Goal: Check status: Check status

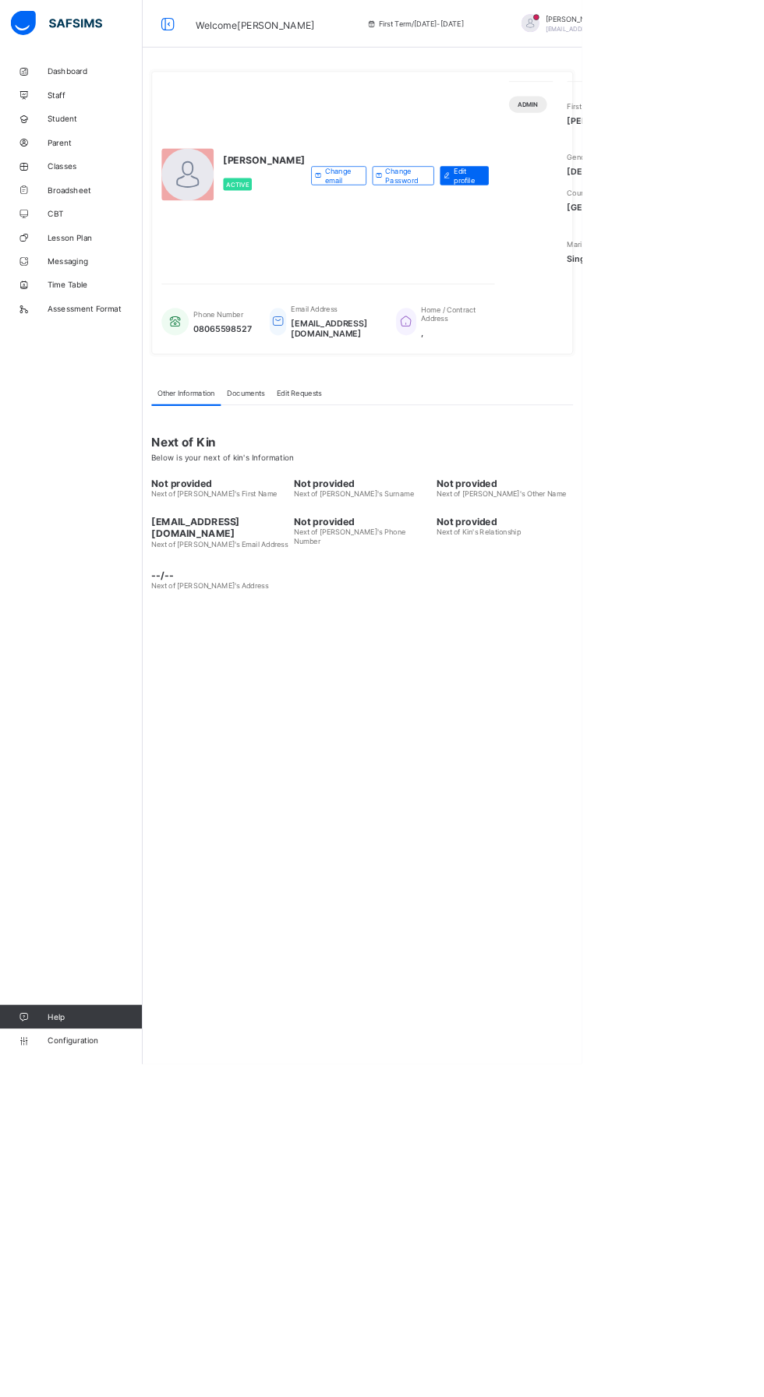
click at [305, 452] on div "Phone Number 08065598527 Email Address [EMAIL_ADDRESS][DOMAIN_NAME] Home / Cont…" at bounding box center [430, 411] width 437 height 79
click at [306, 418] on span "Phone Number" at bounding box center [286, 413] width 65 height 12
click at [101, 246] on span "Broadsheet" at bounding box center [124, 249] width 125 height 12
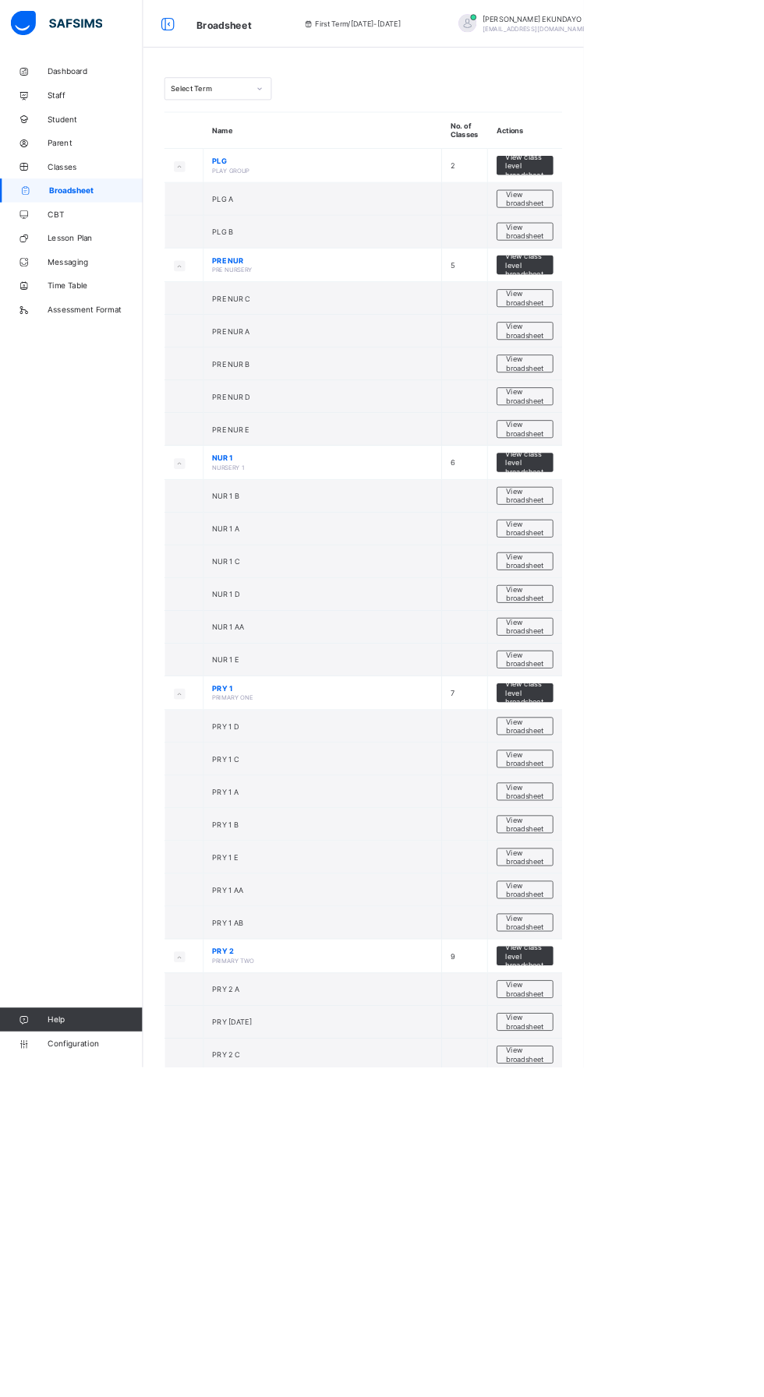
scroll to position [5, 0]
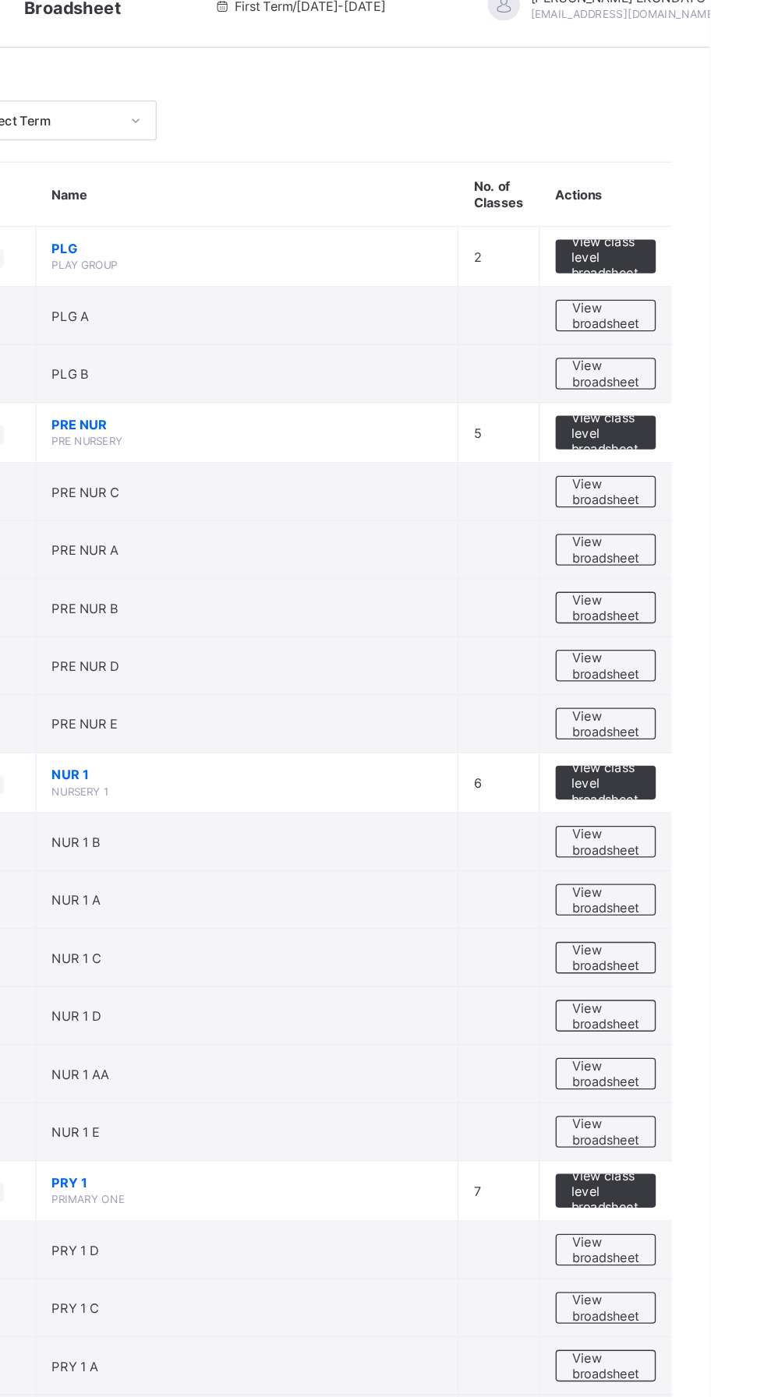
click at [693, 428] on span "View broadsheet" at bounding box center [686, 427] width 49 height 23
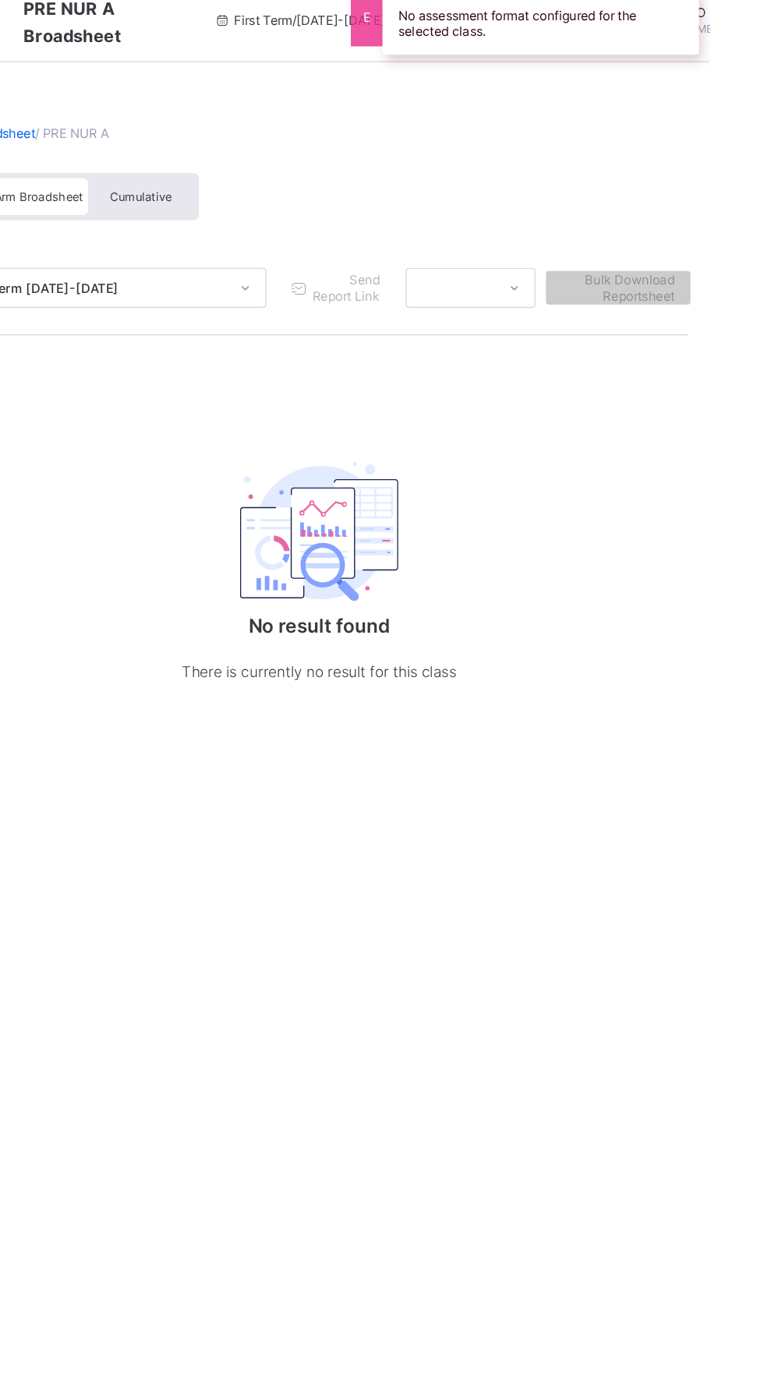
click at [357, 153] on div "Cumulative" at bounding box center [344, 161] width 78 height 27
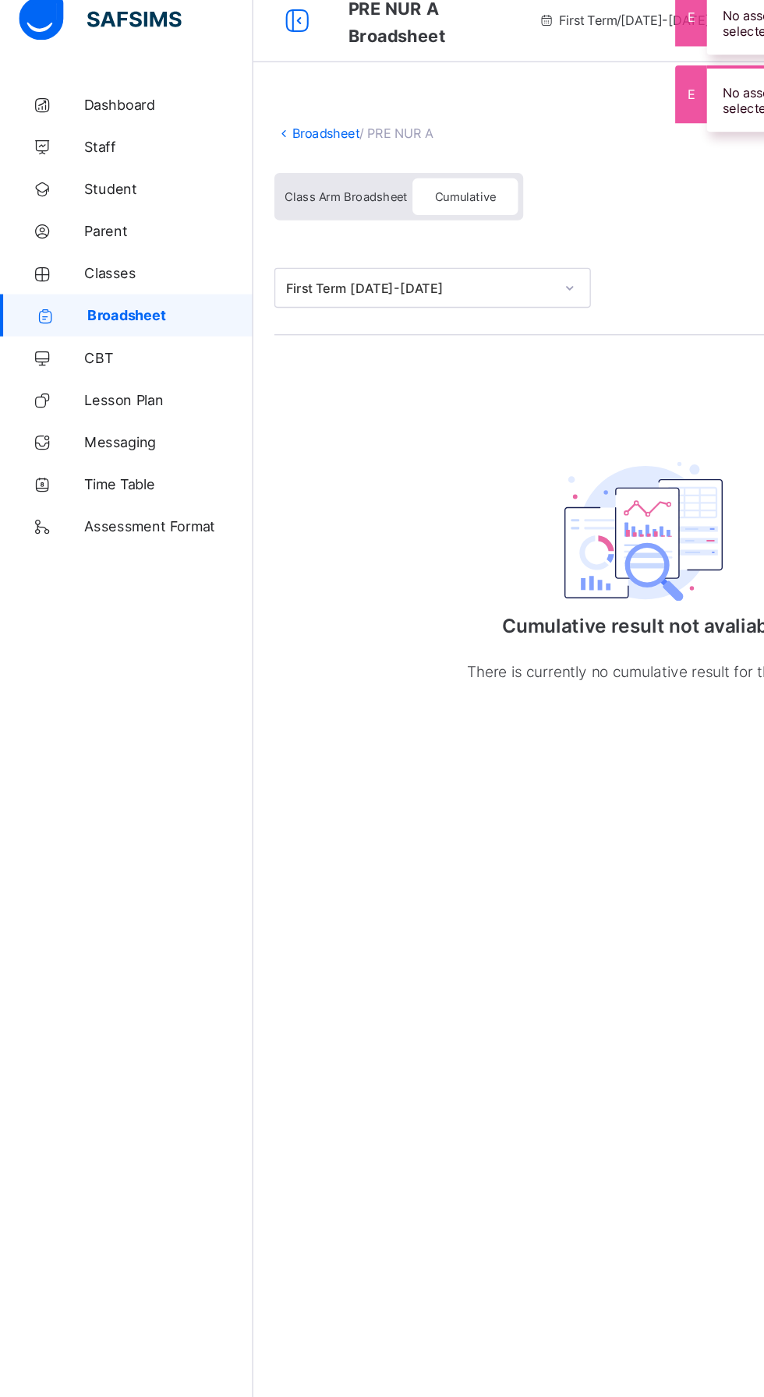
click at [123, 249] on span "Broadsheet" at bounding box center [126, 249] width 122 height 12
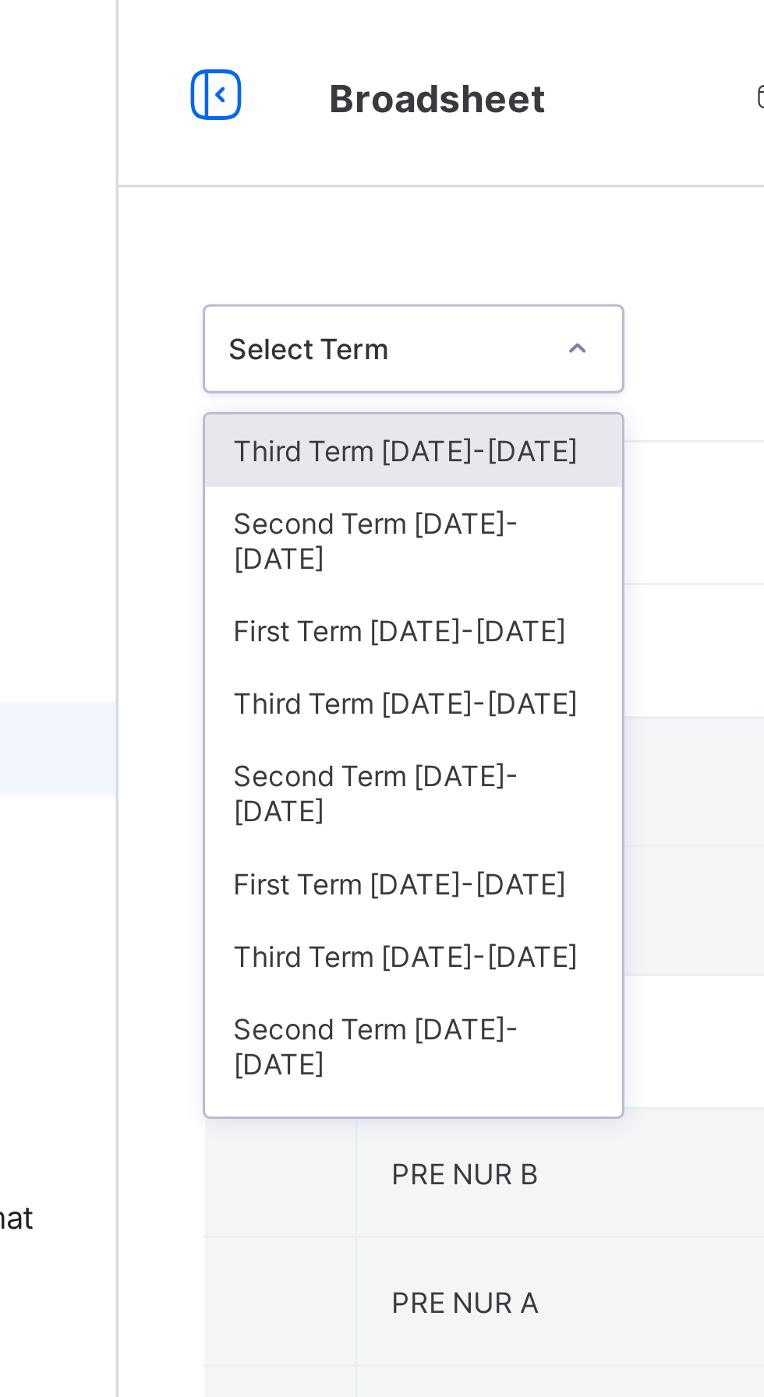
click at [301, 222] on div "Third Term [DATE]-[DATE]" at bounding box center [285, 234] width 139 height 24
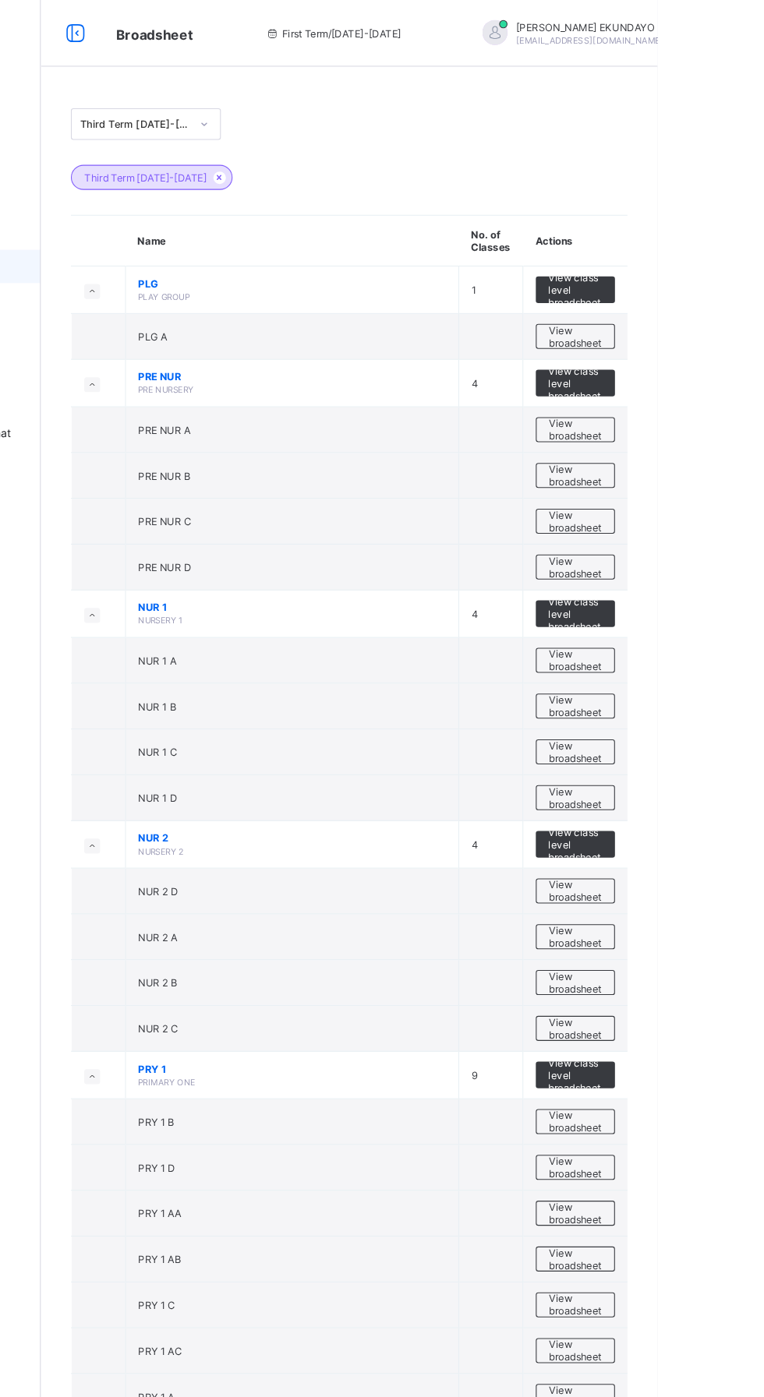
click at [686, 399] on span "View broadsheet" at bounding box center [686, 401] width 49 height 23
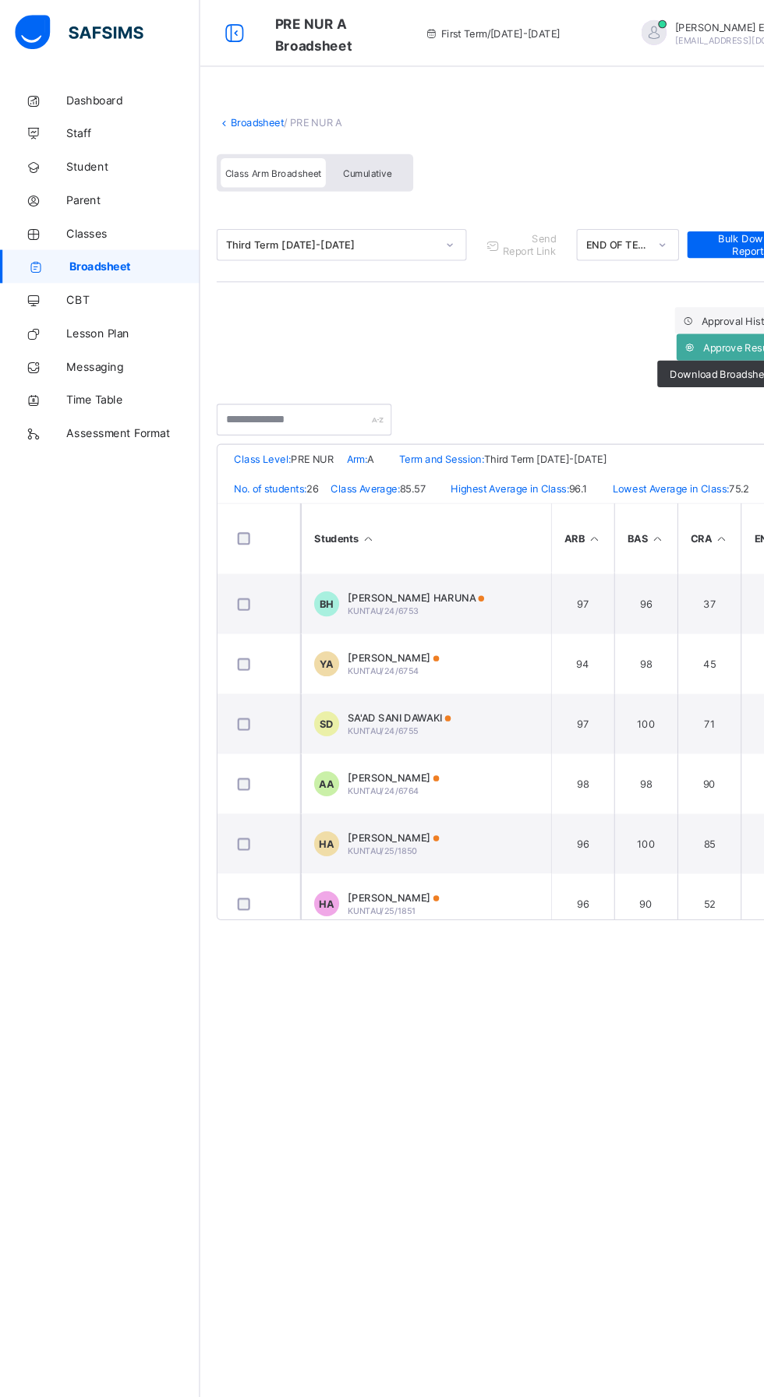
scroll to position [1140, 0]
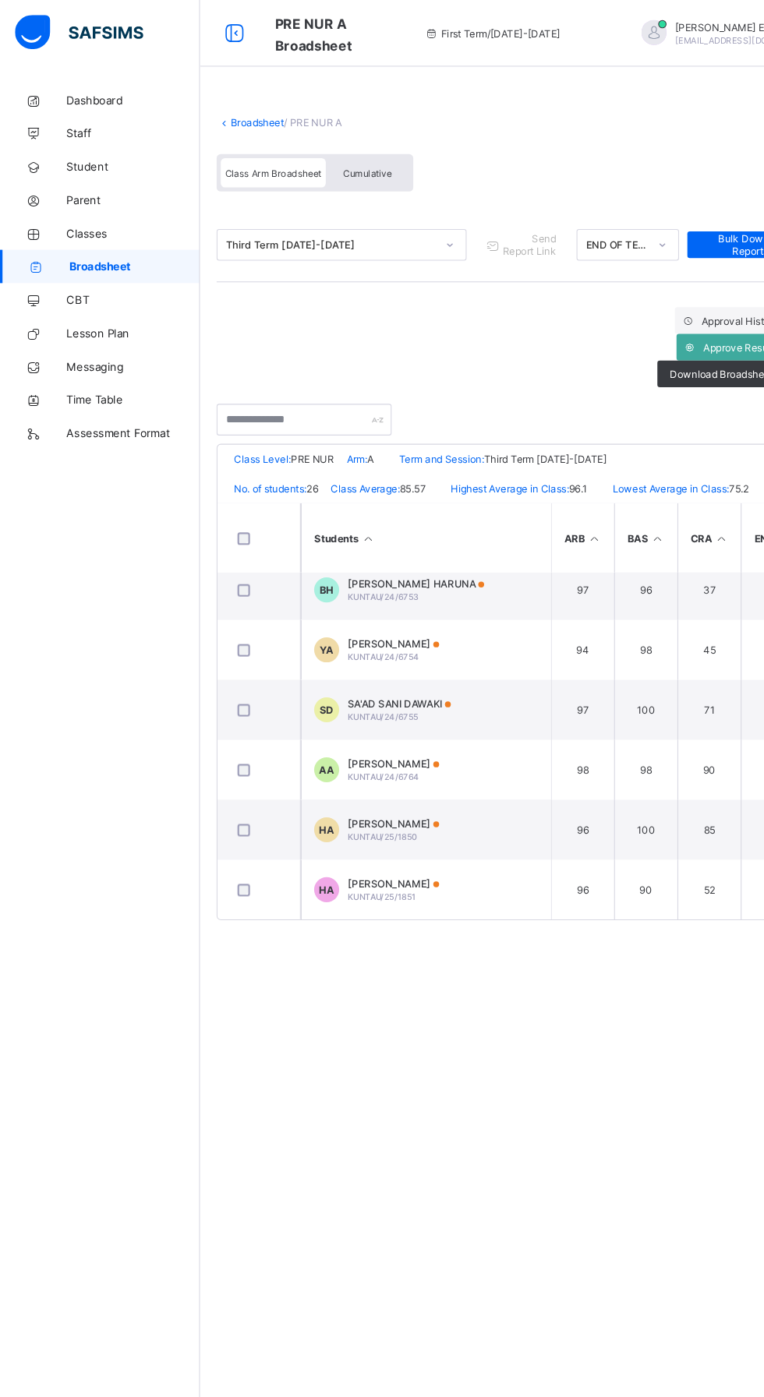
click at [366, 165] on div "Cumulative" at bounding box center [344, 161] width 78 height 27
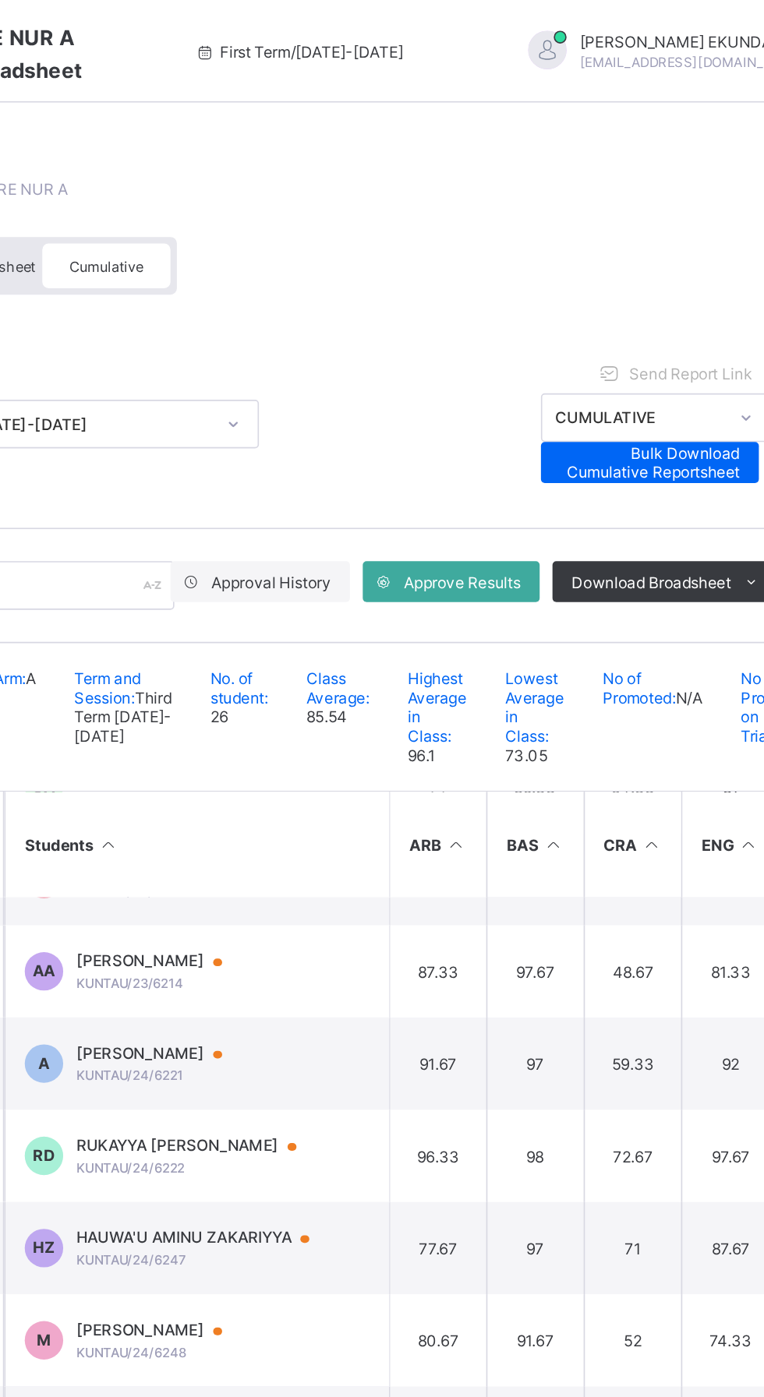
scroll to position [678, 0]
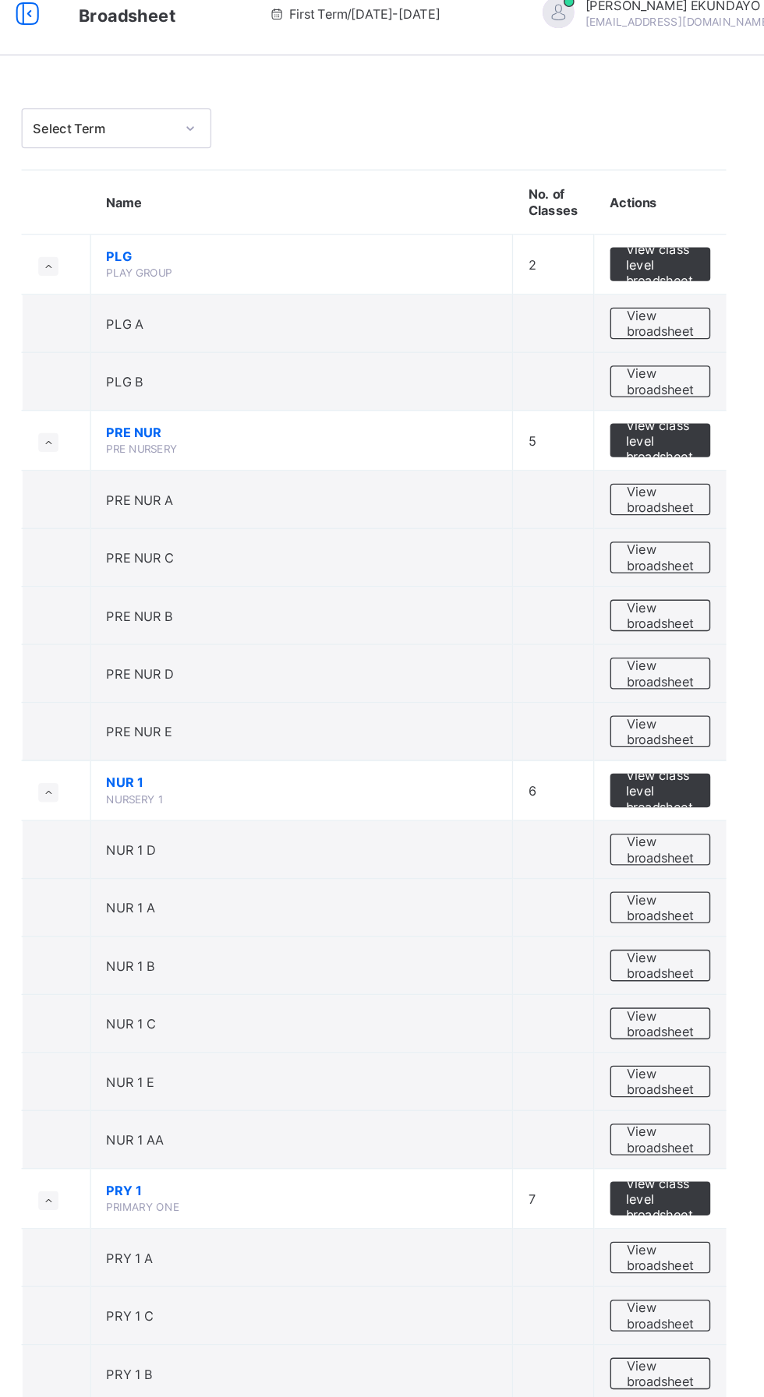
click at [684, 395] on span "View broadsheet" at bounding box center [686, 390] width 49 height 23
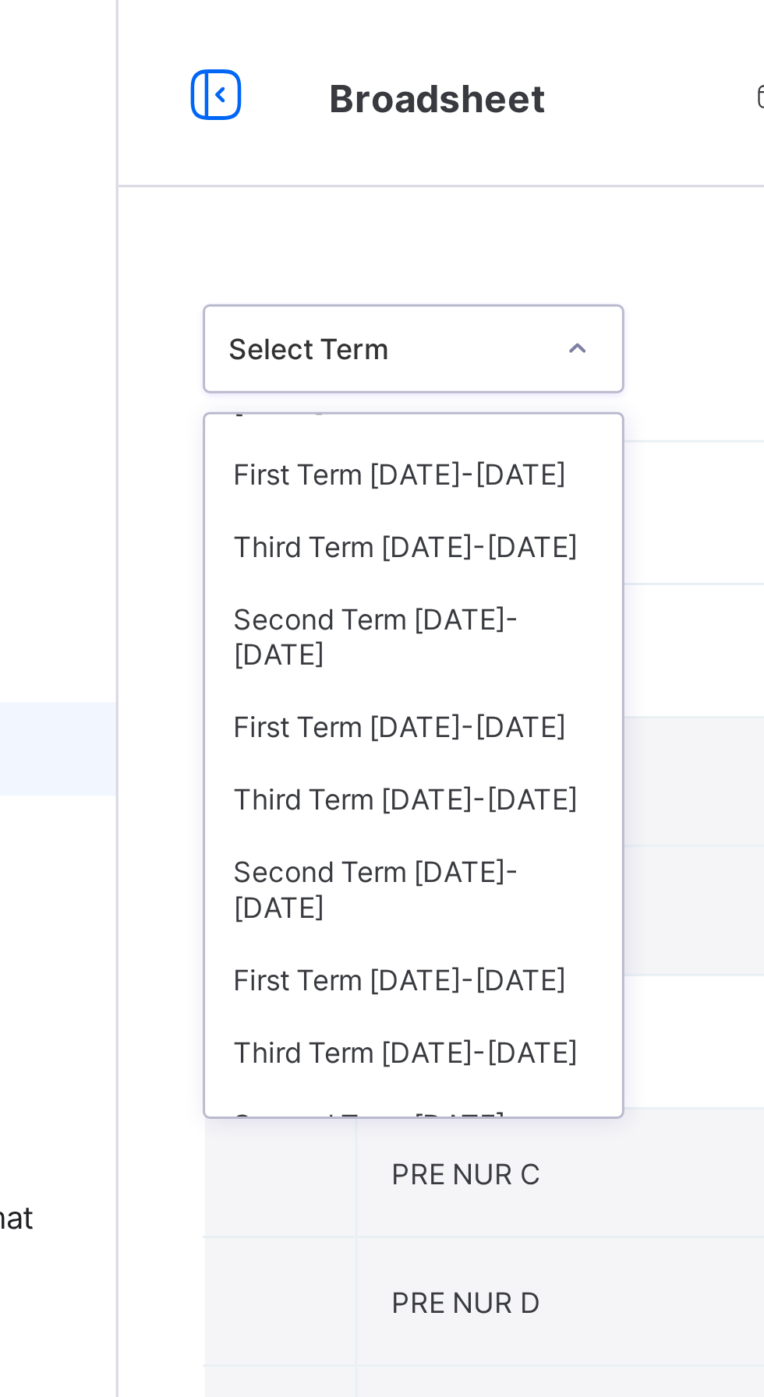
scroll to position [54, 0]
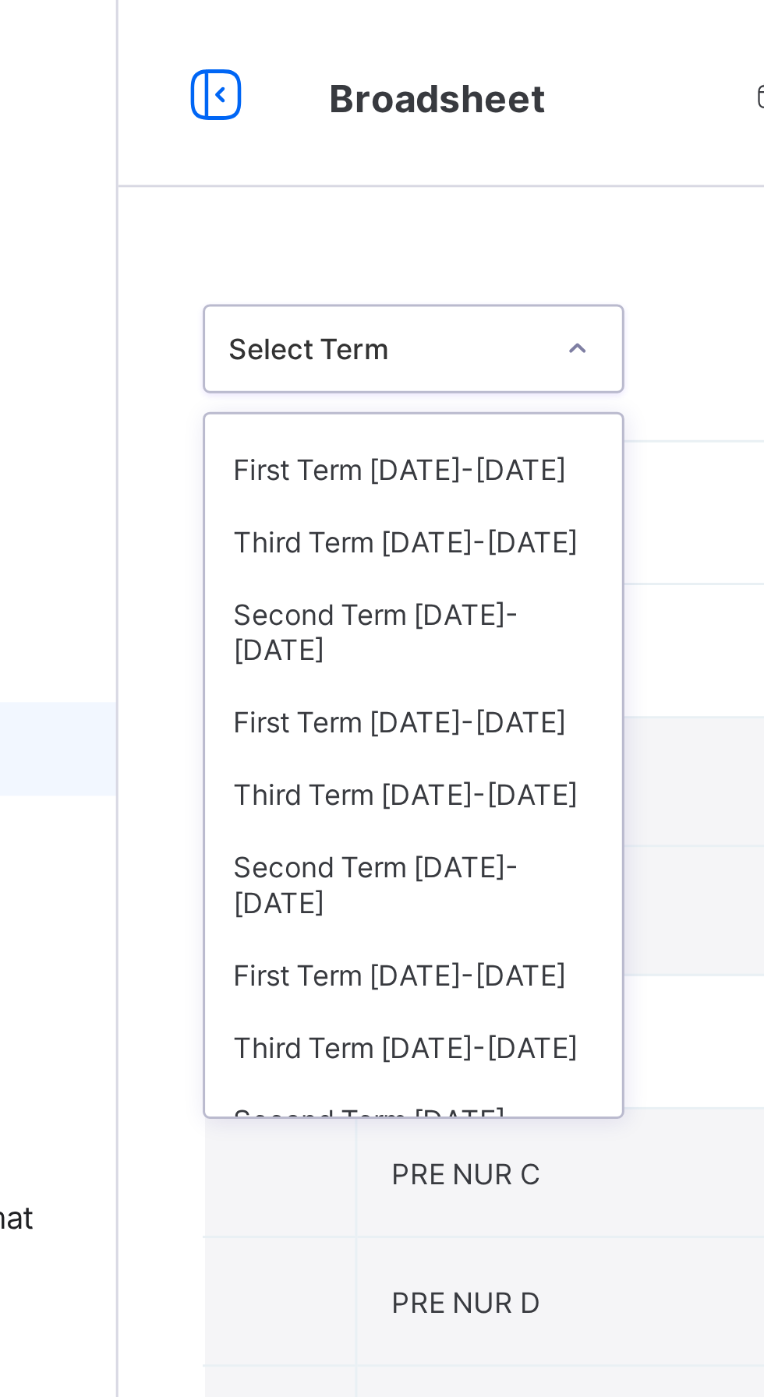
click at [302, 168] on div "Third Term [DATE]-[DATE]" at bounding box center [285, 180] width 139 height 24
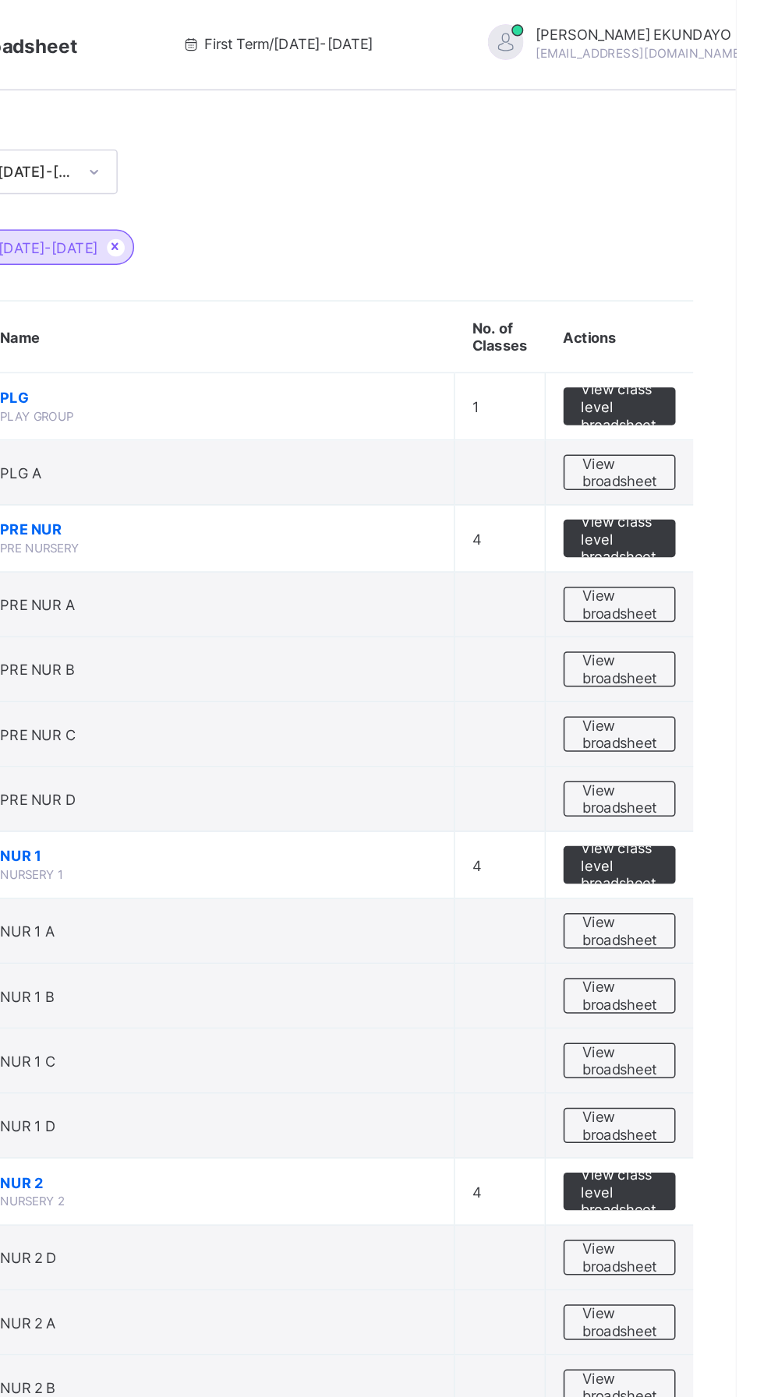
click at [693, 409] on span "View broadsheet" at bounding box center [686, 401] width 49 height 23
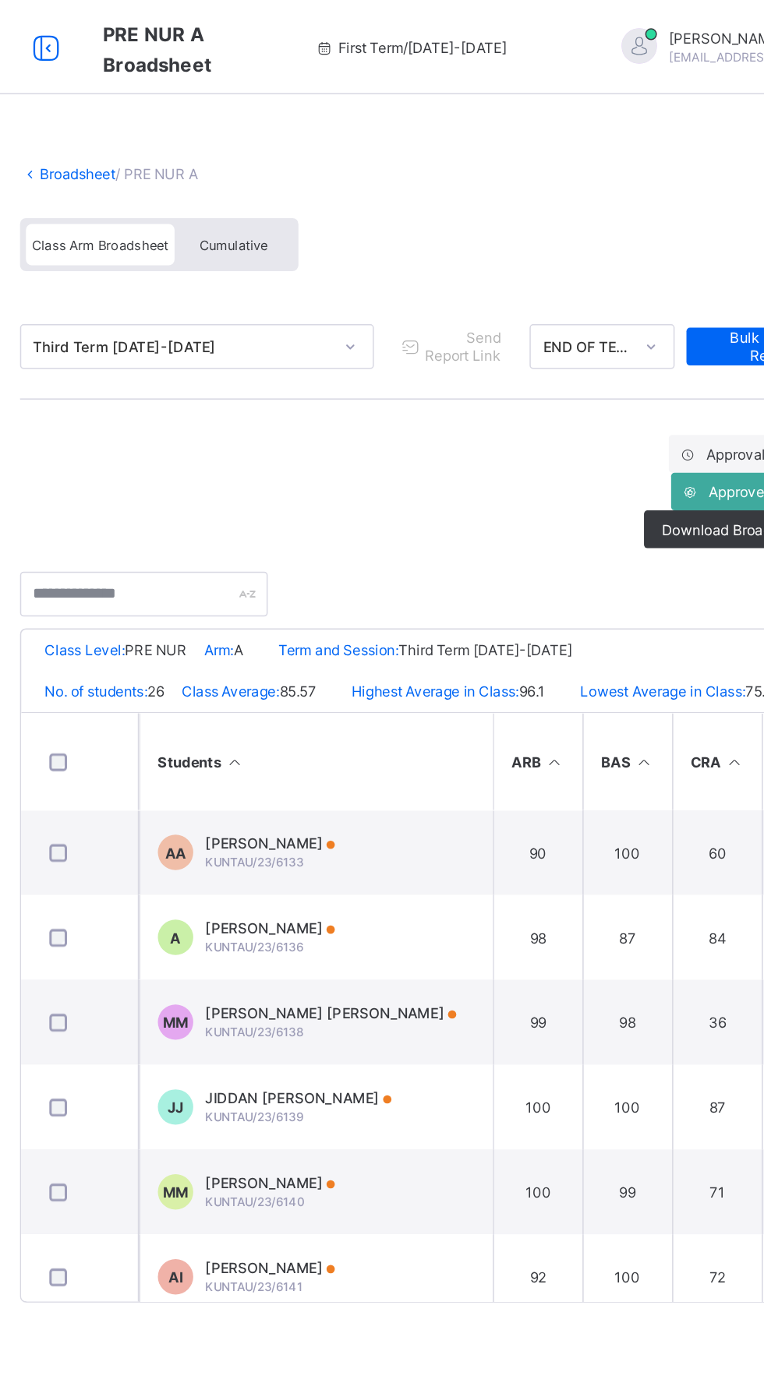
click at [352, 161] on span "Cumulative" at bounding box center [343, 162] width 45 height 11
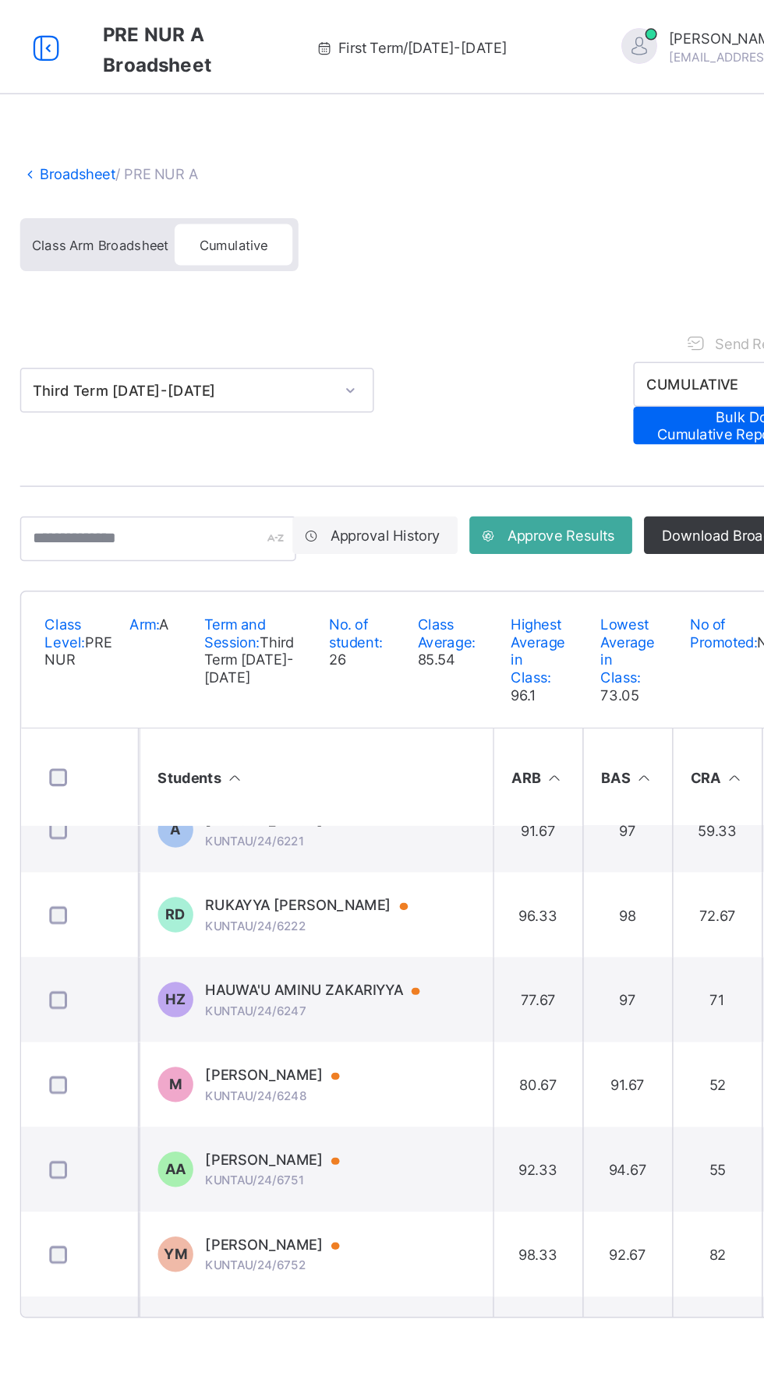
scroll to position [815, 0]
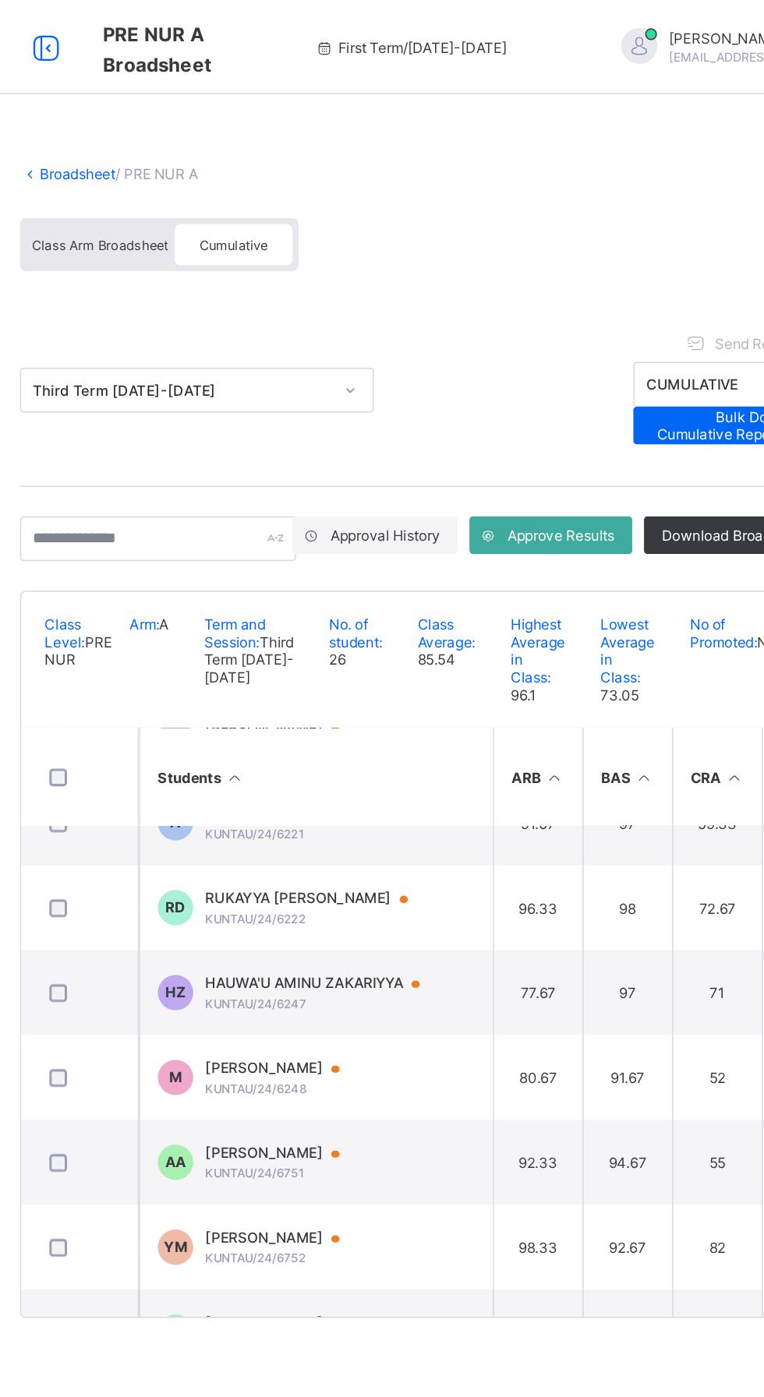
click at [427, 768] on span "[PERSON_NAME]" at bounding box center [377, 762] width 104 height 12
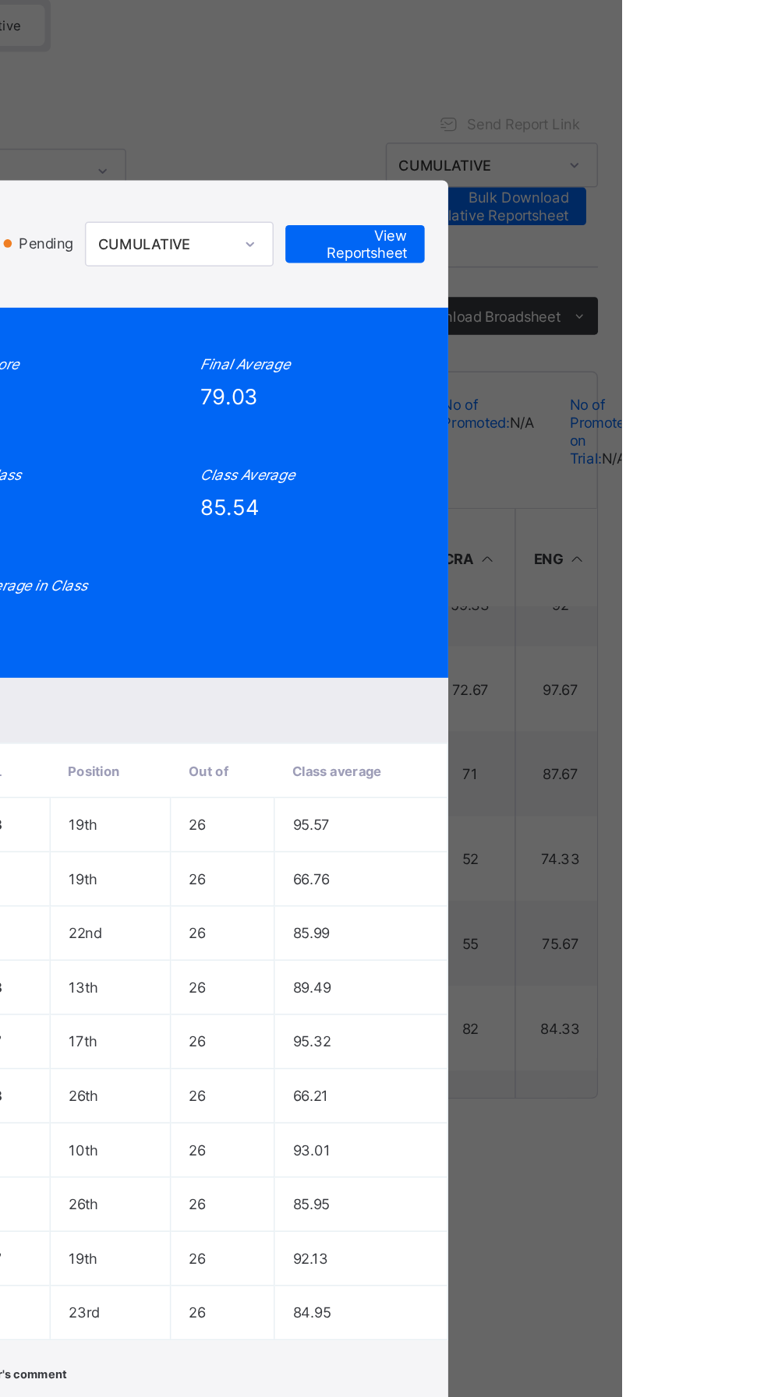
click at [622, 318] on span "View Reportsheet" at bounding box center [587, 306] width 69 height 23
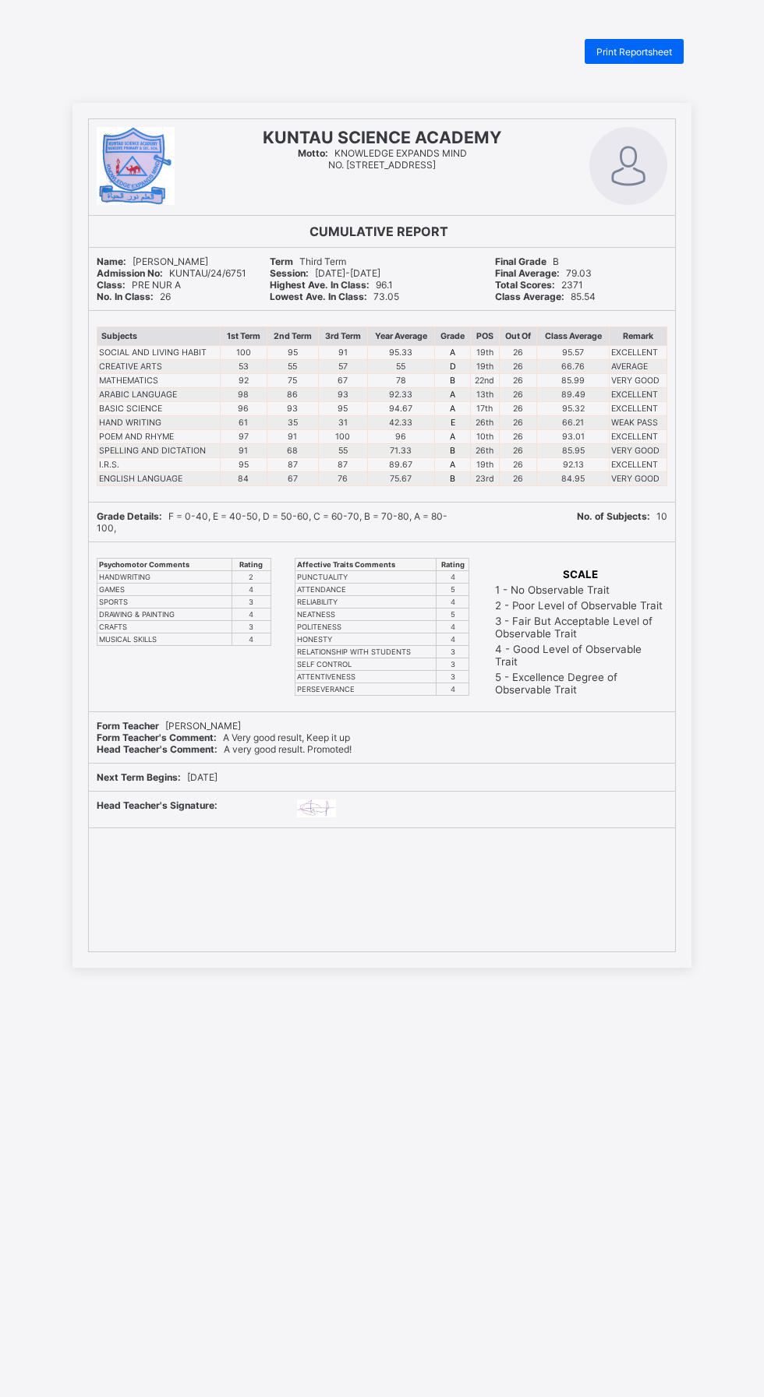
click at [671, 44] on div "Print Reportsheet" at bounding box center [633, 51] width 99 height 25
click at [641, 55] on span "Print Reportsheet" at bounding box center [634, 52] width 76 height 12
click at [673, 56] on div "Print Reportsheet" at bounding box center [633, 51] width 99 height 25
